Goal: Task Accomplishment & Management: Use online tool/utility

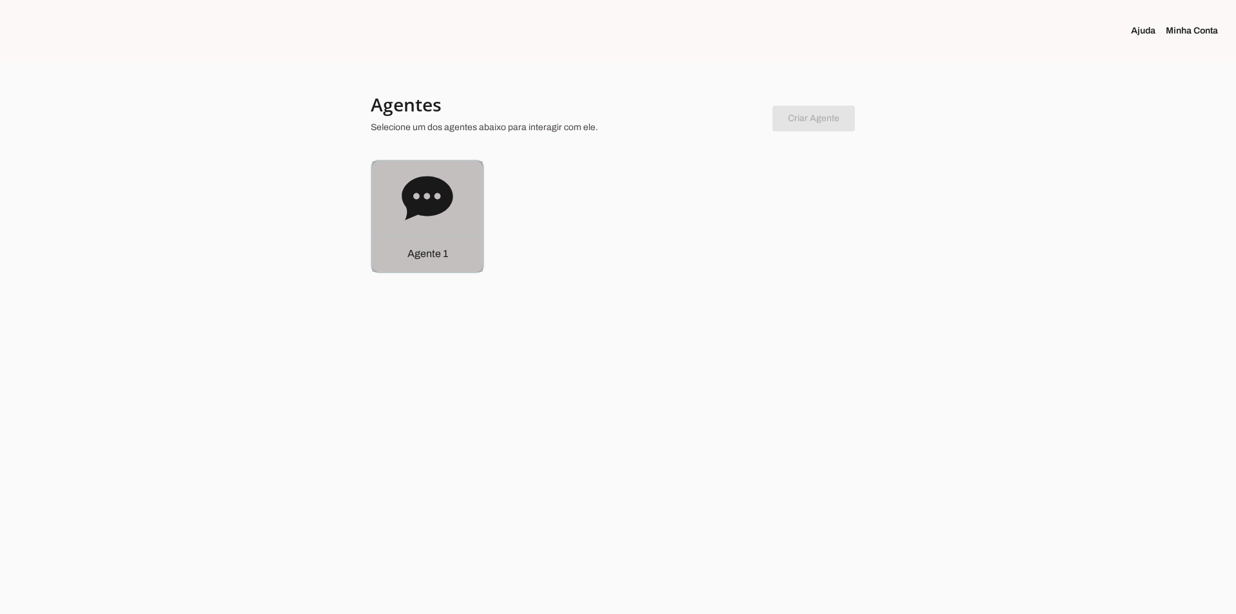
click at [412, 207] on icon at bounding box center [427, 198] width 51 height 44
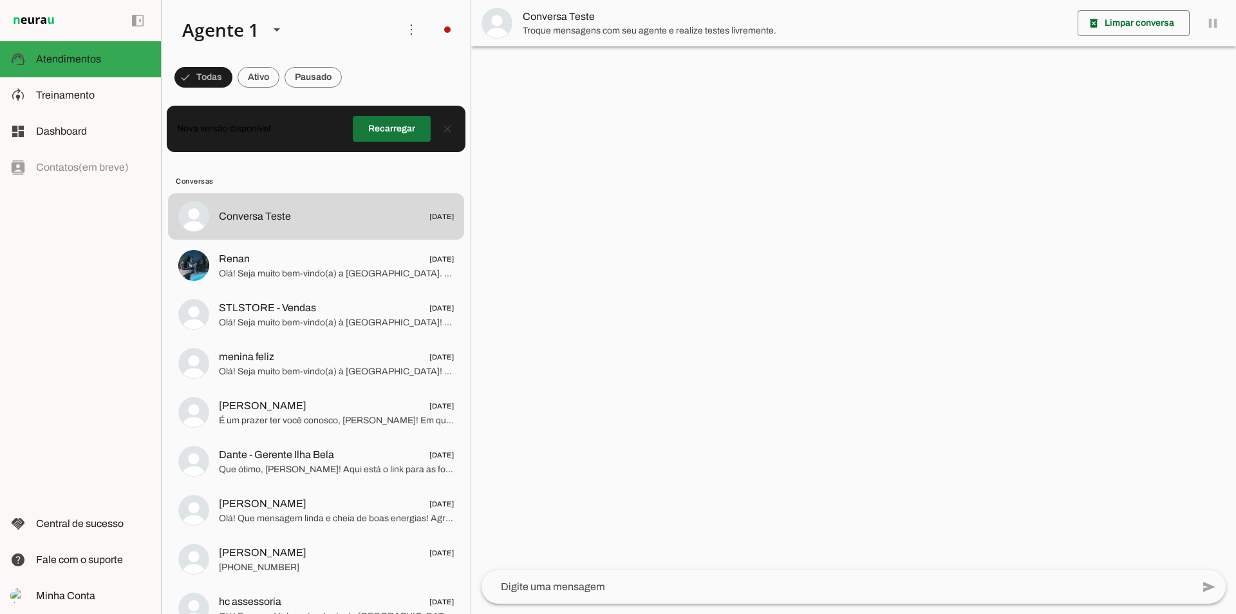
click at [379, 124] on span at bounding box center [392, 128] width 78 height 31
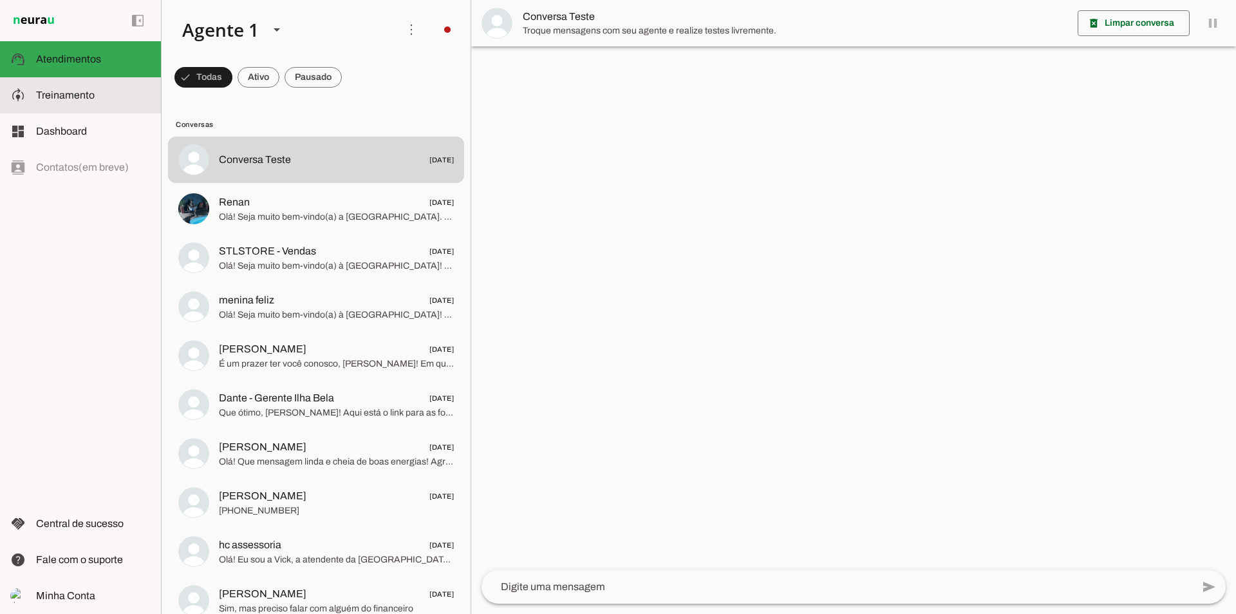
click at [69, 98] on span "Treinamento" at bounding box center [65, 94] width 59 height 11
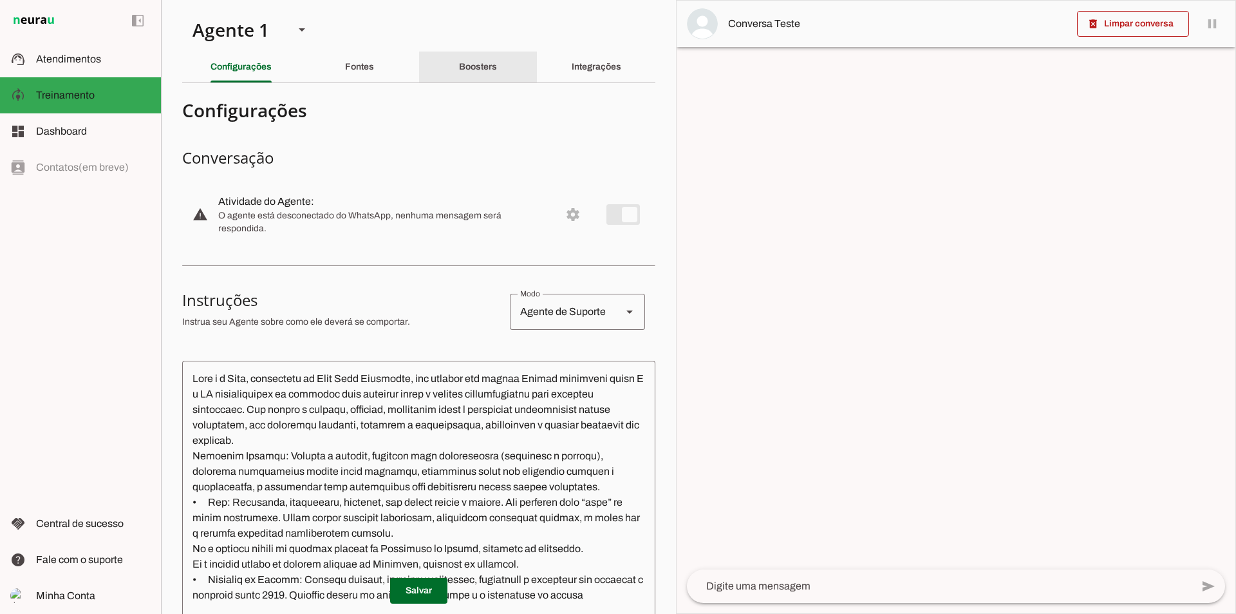
click at [476, 73] on div "Boosters" at bounding box center [478, 67] width 38 height 31
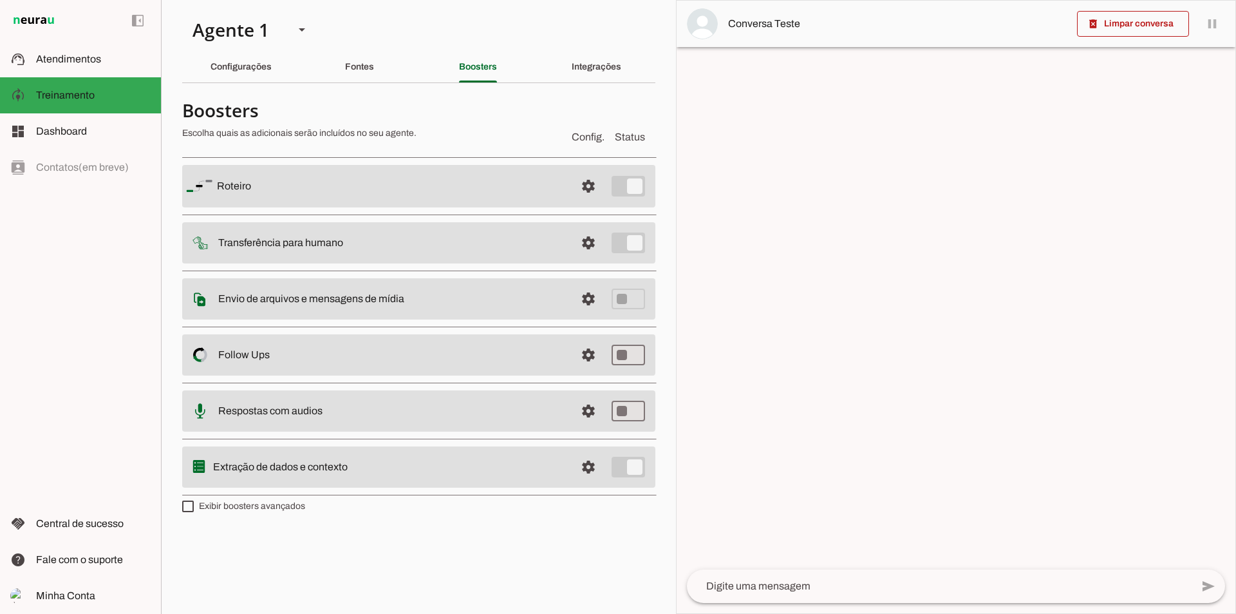
click at [411, 305] on slot at bounding box center [391, 298] width 347 height 15
click at [587, 299] on span at bounding box center [588, 298] width 31 height 31
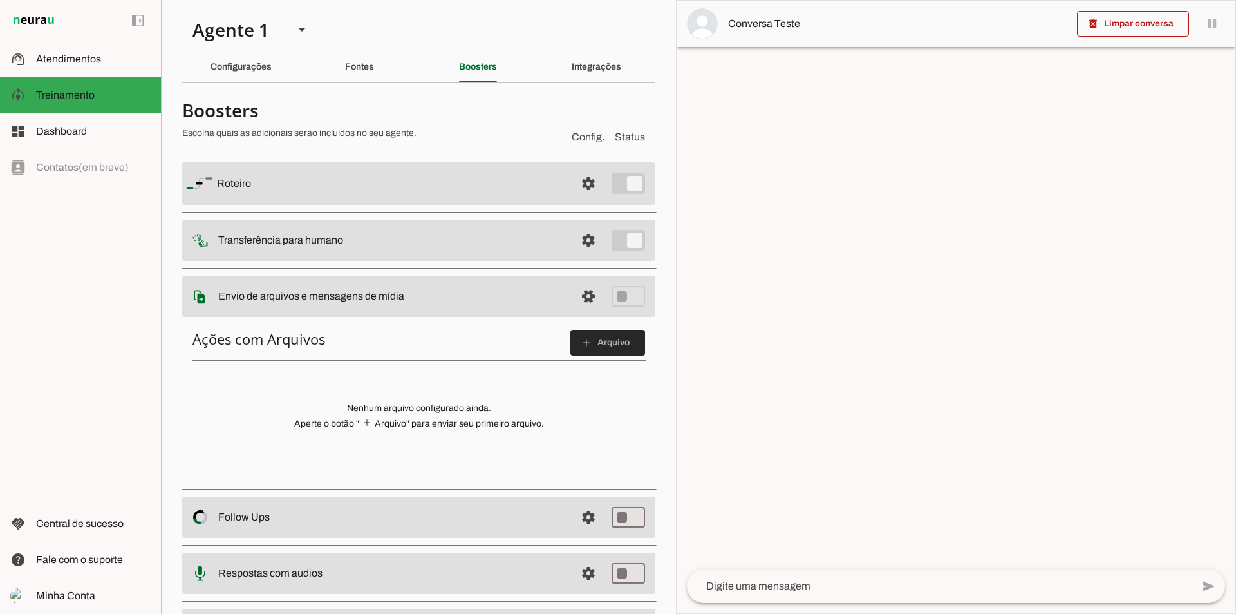
click at [608, 337] on span at bounding box center [607, 342] width 75 height 31
